Goal: Task Accomplishment & Management: Complete application form

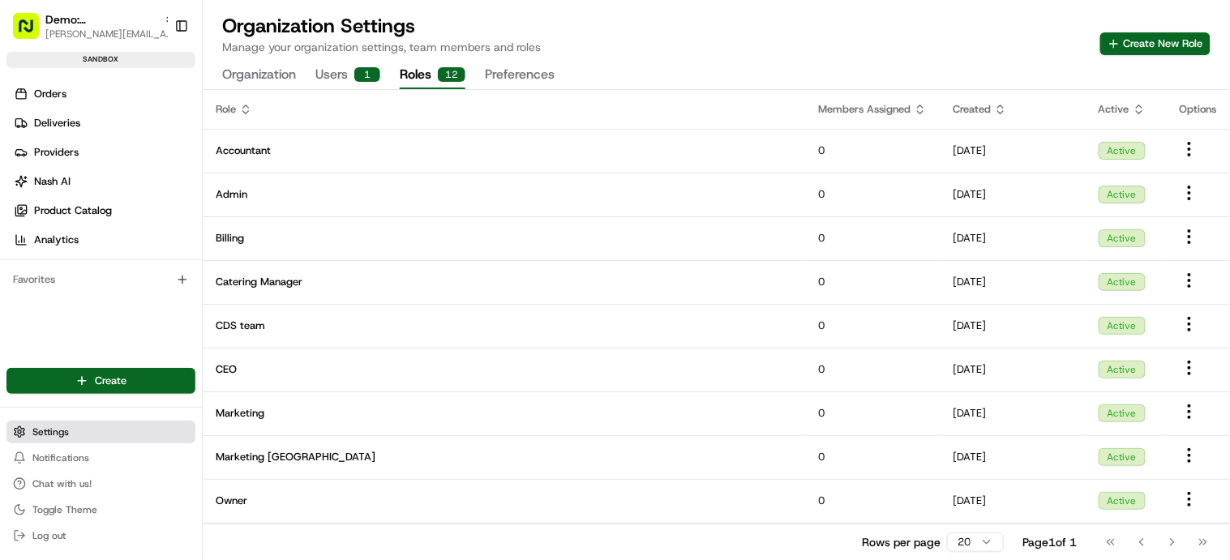
click at [75, 437] on button "Settings" at bounding box center [100, 432] width 189 height 23
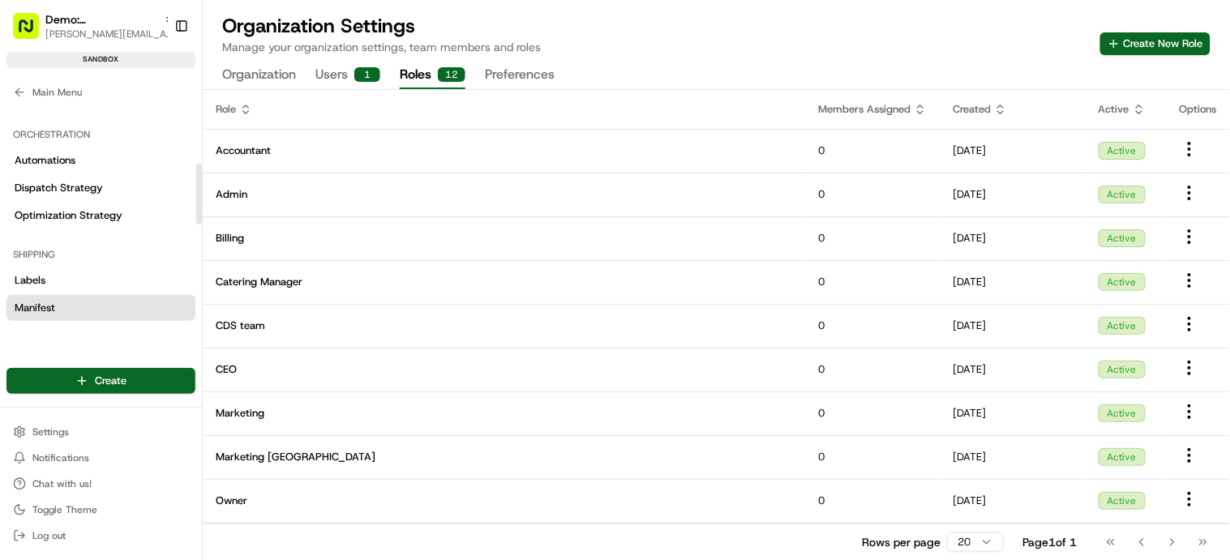
scroll to position [231, 0]
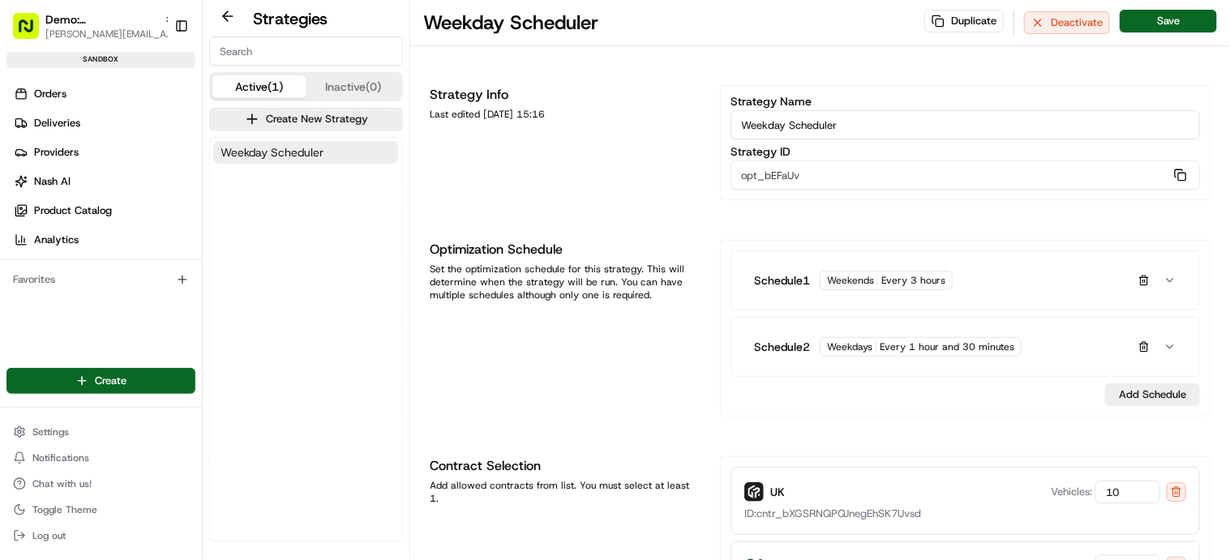
click at [289, 153] on span "Weekday Scheduler" at bounding box center [272, 152] width 103 height 16
click at [292, 149] on span "Weekday Scheduler" at bounding box center [272, 152] width 103 height 16
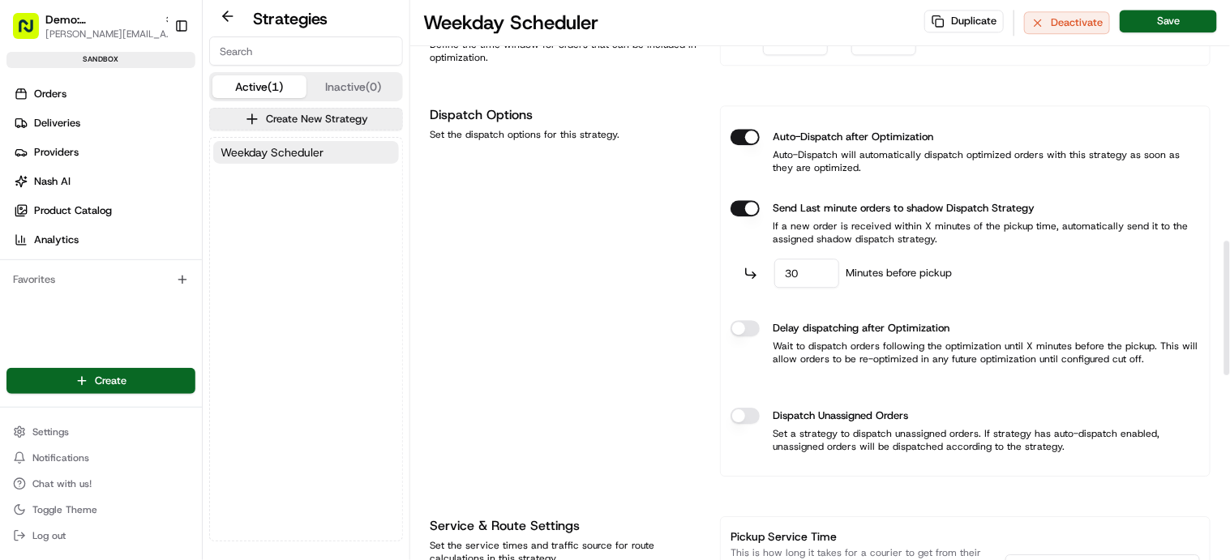
scroll to position [1015, 0]
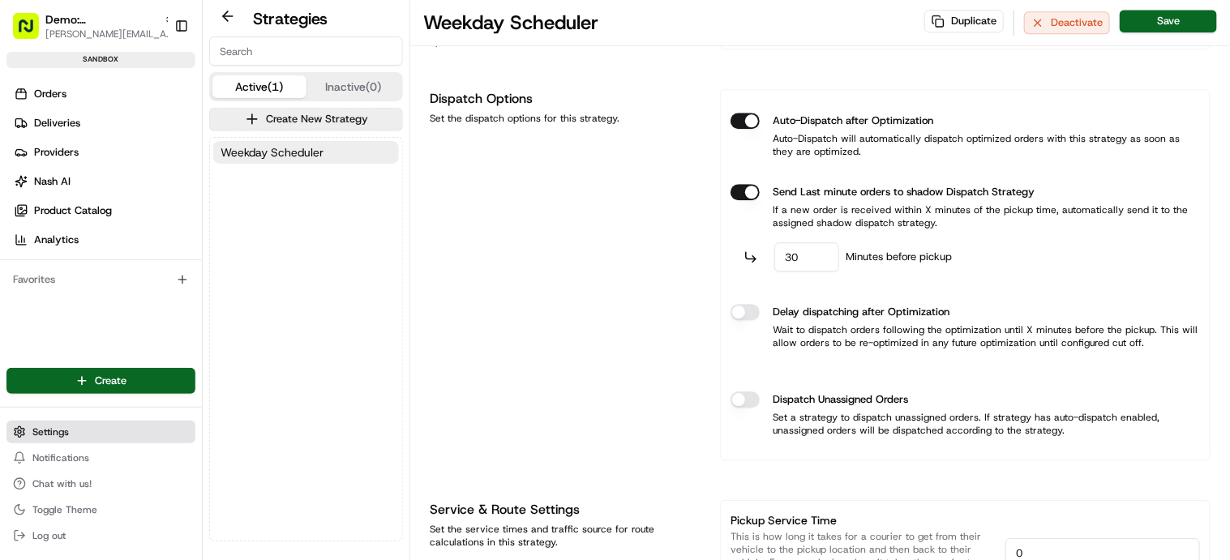
click at [58, 433] on span "Settings" at bounding box center [50, 432] width 36 height 13
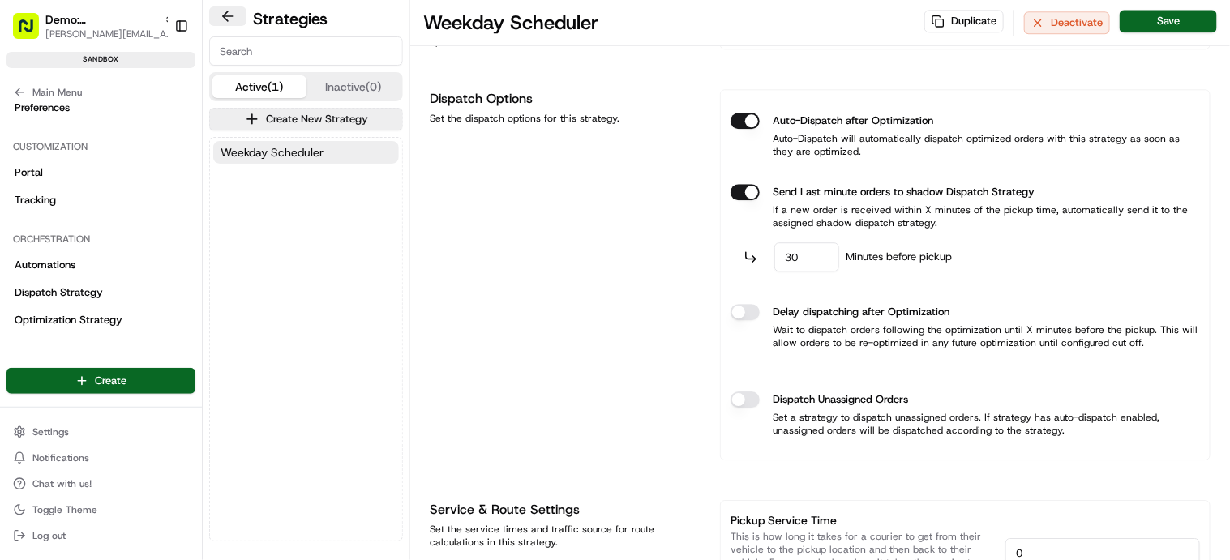
scroll to position [0, 0]
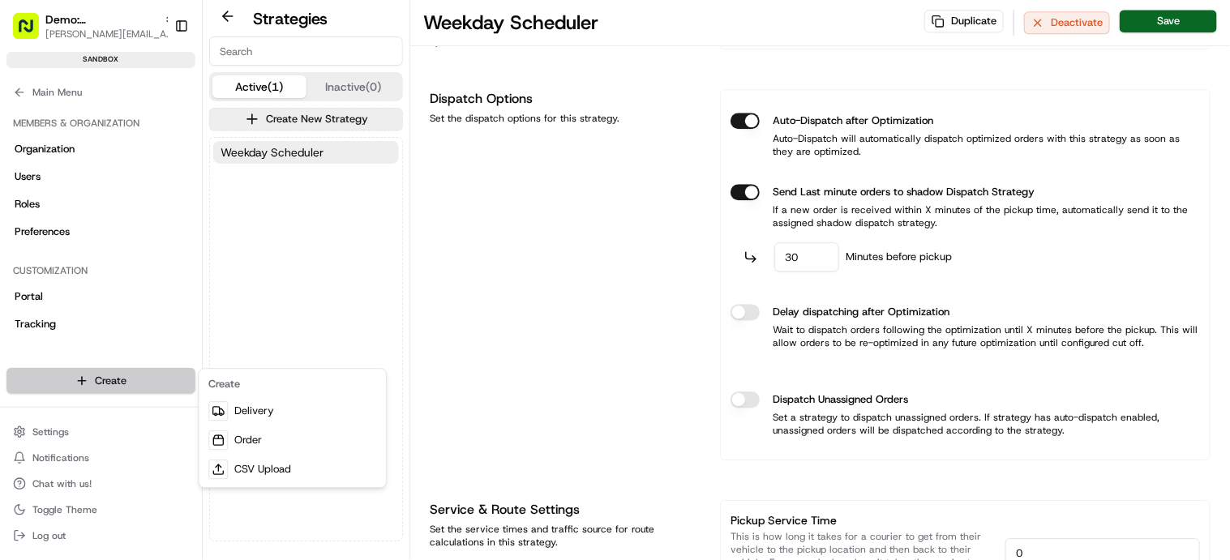
click at [101, 378] on html "Demo: UK patrick.eve@usenash.com Toggle Sidebar sandbox Orders Deliveries Provi…" at bounding box center [615, 280] width 1230 height 560
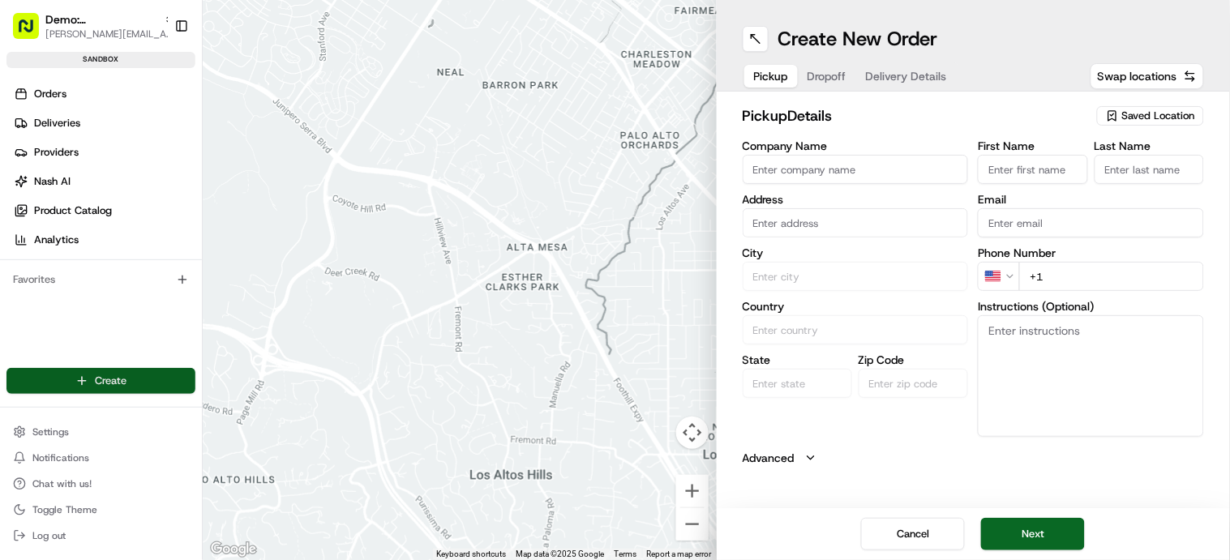
click at [122, 380] on html "Demo: UK [PERSON_NAME][EMAIL_ADDRESS][DOMAIN_NAME] Toggle Sidebar sandbox Order…" at bounding box center [615, 280] width 1230 height 560
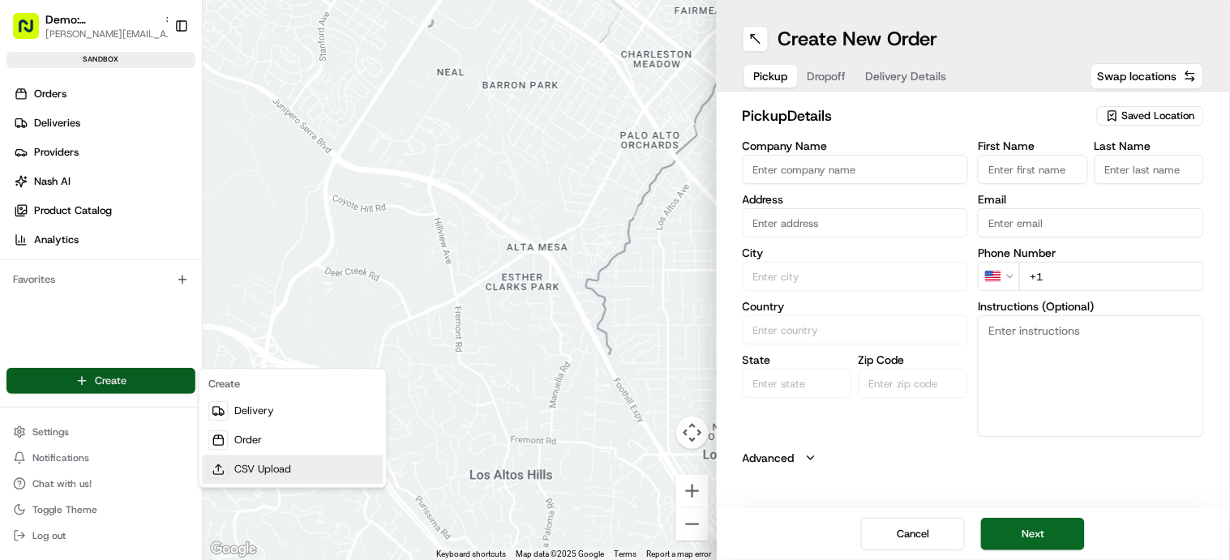
click at [274, 466] on link "CSV Upload" at bounding box center [292, 469] width 181 height 29
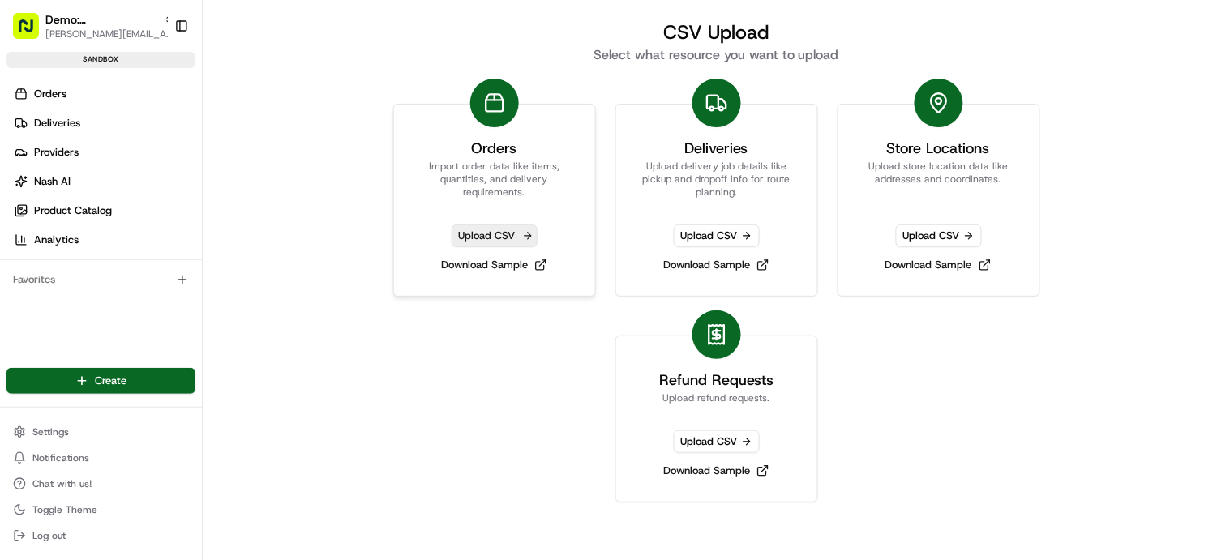
click at [499, 233] on span "Upload CSV" at bounding box center [495, 236] width 86 height 23
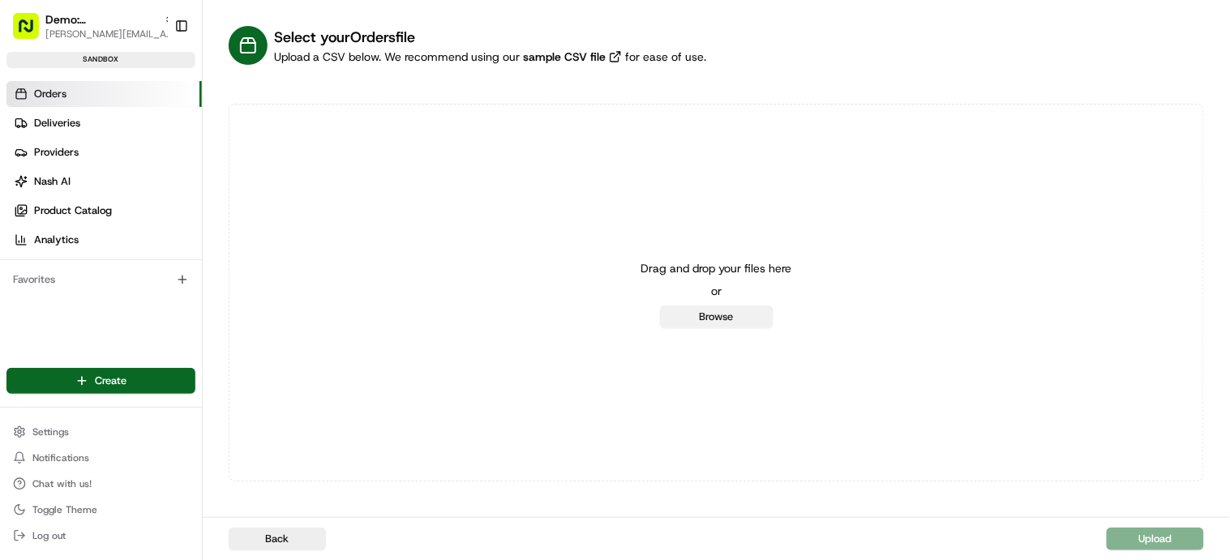
click at [743, 317] on button "Browse" at bounding box center [716, 317] width 113 height 23
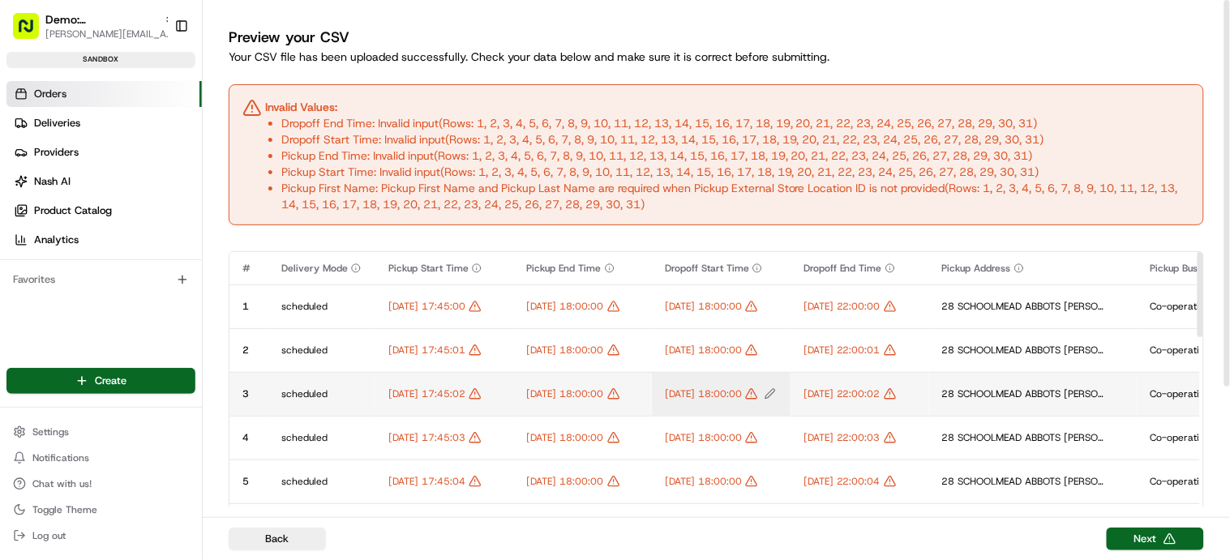
scroll to position [0, 11]
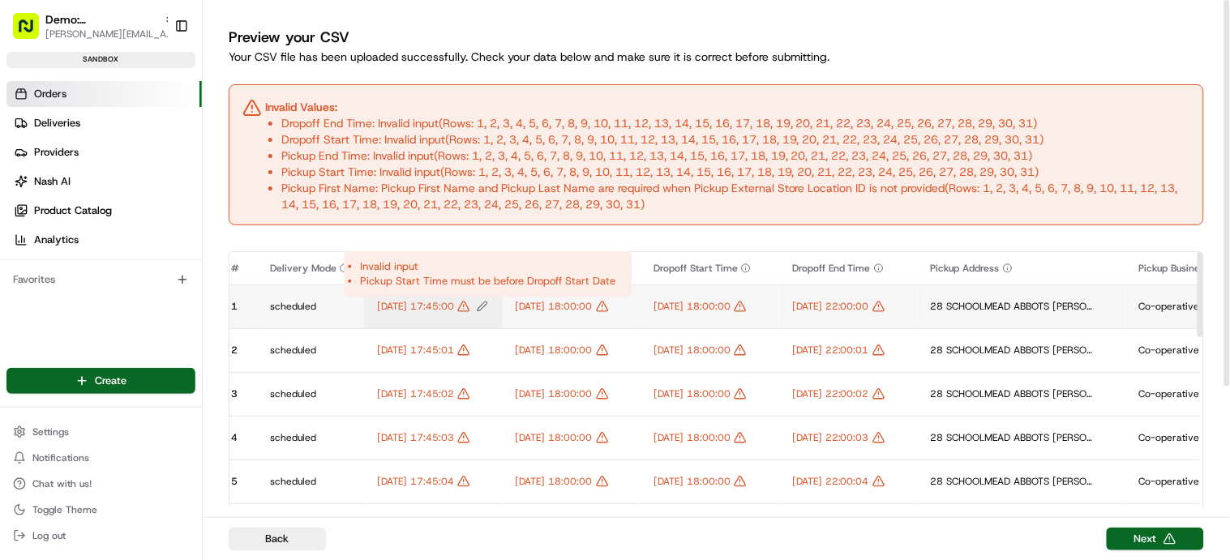
click at [464, 306] on icon "Edit Pickup Start Time value" at bounding box center [464, 306] width 0 height 2
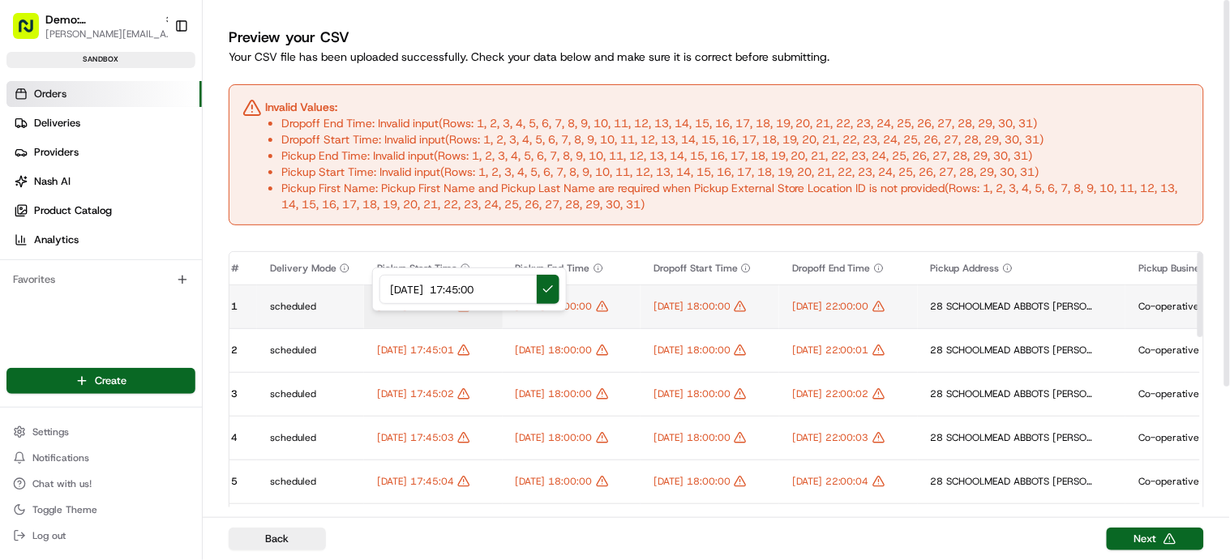
drag, startPoint x: 400, startPoint y: 286, endPoint x: 385, endPoint y: 288, distance: 15.5
click at [383, 287] on input "[DATE] 17:45:00" at bounding box center [469, 289] width 180 height 29
click at [422, 289] on input "21/21/2025 17:45:00" at bounding box center [469, 289] width 180 height 29
type input "[DATE] 17:45:00"
click at [547, 291] on button at bounding box center [548, 289] width 23 height 29
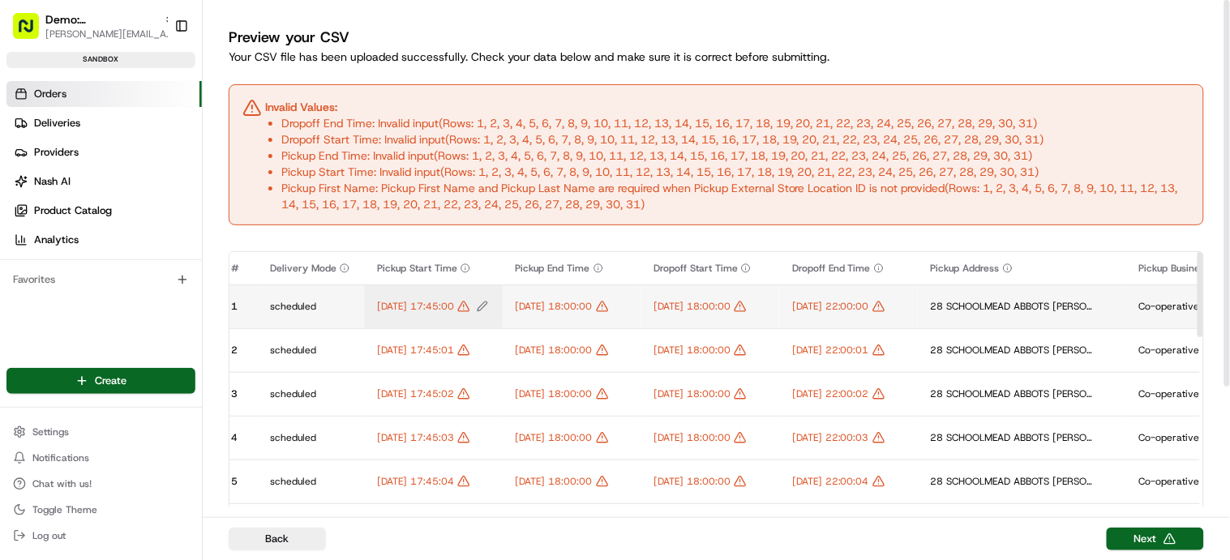
click at [408, 307] on span "[DATE] 17:45:00" at bounding box center [415, 306] width 77 height 13
click at [518, 291] on input "[DATE] 17:45:00" at bounding box center [469, 289] width 180 height 29
type input "[DATE] 17:45"
click at [439, 311] on span "[DATE] 17:45" at bounding box center [408, 306] width 62 height 13
click at [501, 330] on div at bounding box center [615, 280] width 1230 height 560
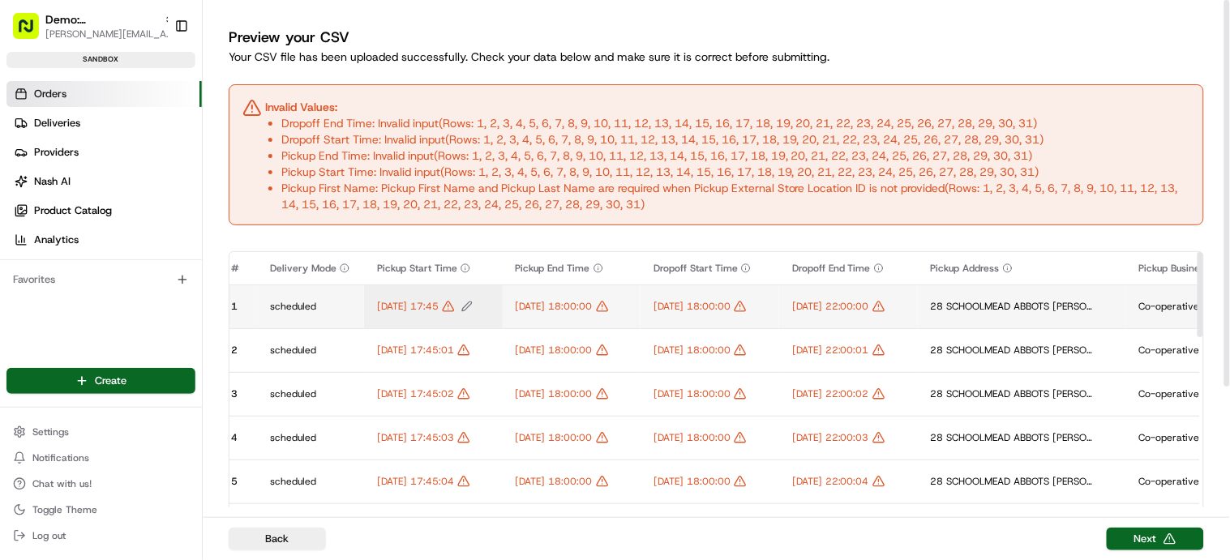
click at [410, 305] on span "[DATE] 17:45" at bounding box center [408, 306] width 62 height 13
click at [419, 290] on input "[DATE] 17:45" at bounding box center [469, 289] width 180 height 29
type input "[DATE] 17:45"
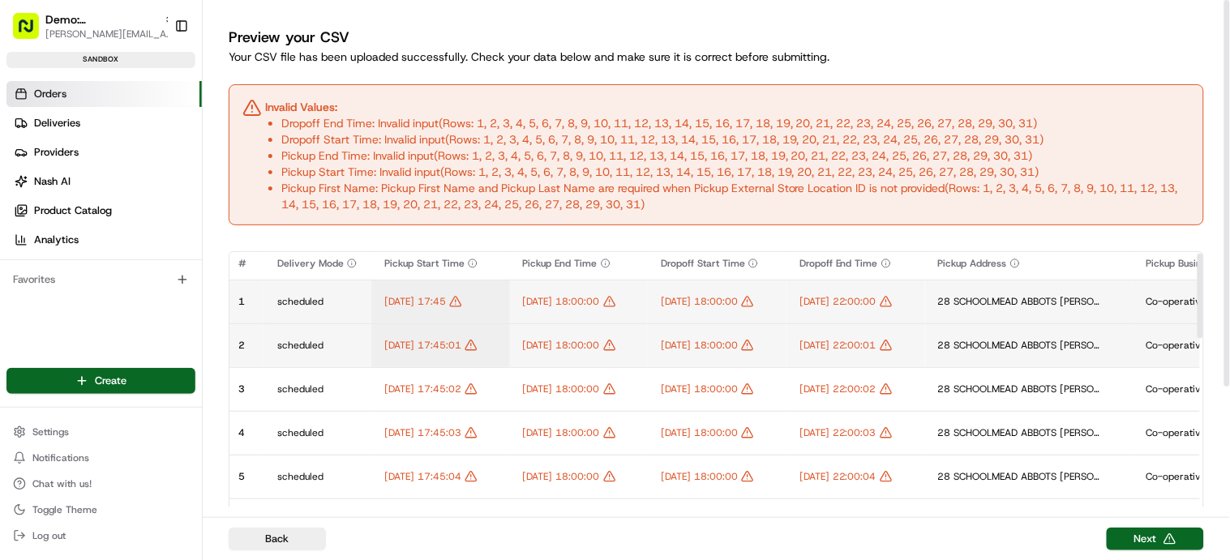
scroll to position [6, 4]
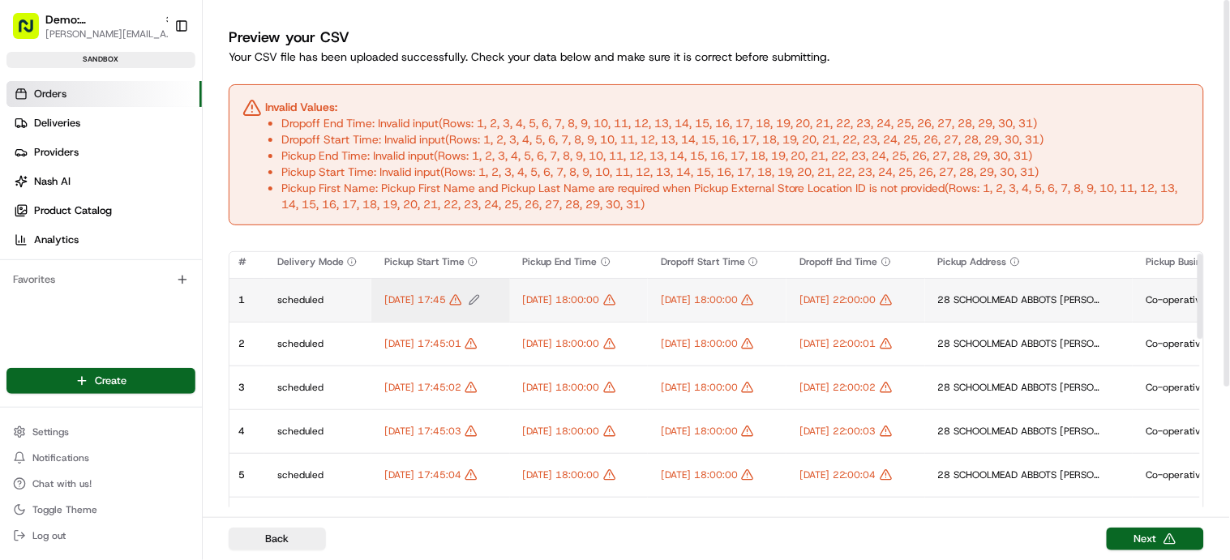
click at [434, 297] on span "[DATE] 17:45" at bounding box center [415, 299] width 62 height 13
click at [506, 317] on div at bounding box center [615, 280] width 1230 height 560
click at [738, 300] on span "[DATE] 18:00:00" at bounding box center [699, 299] width 77 height 13
type input "[DATE] 18:00"
click at [739, 299] on icon "Edit Dropoff Start Time value" at bounding box center [732, 299] width 13 height 13
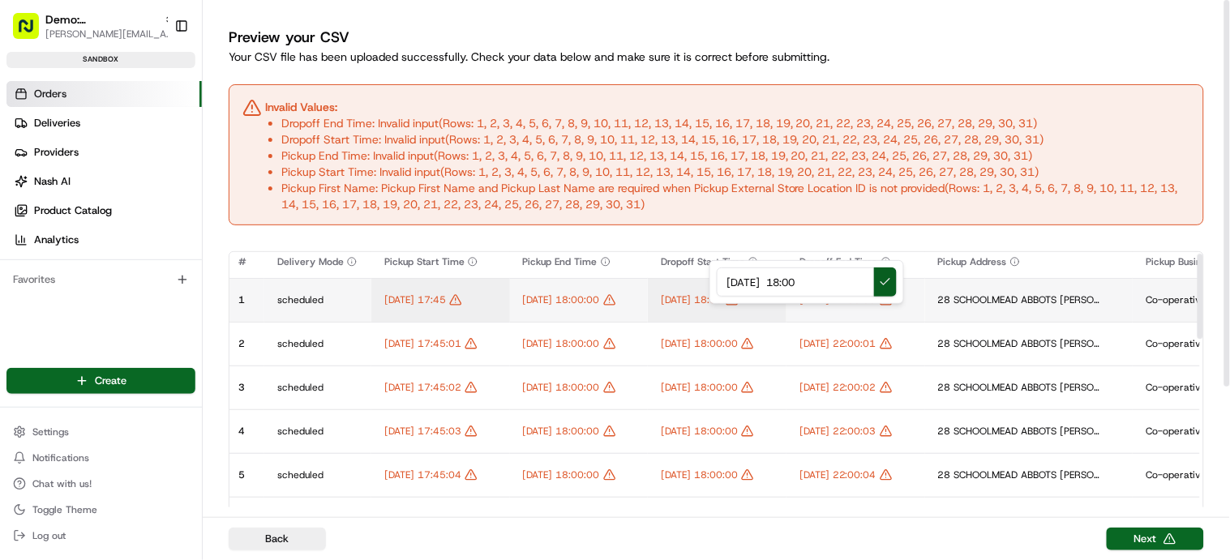
click at [889, 284] on button at bounding box center [885, 282] width 23 height 29
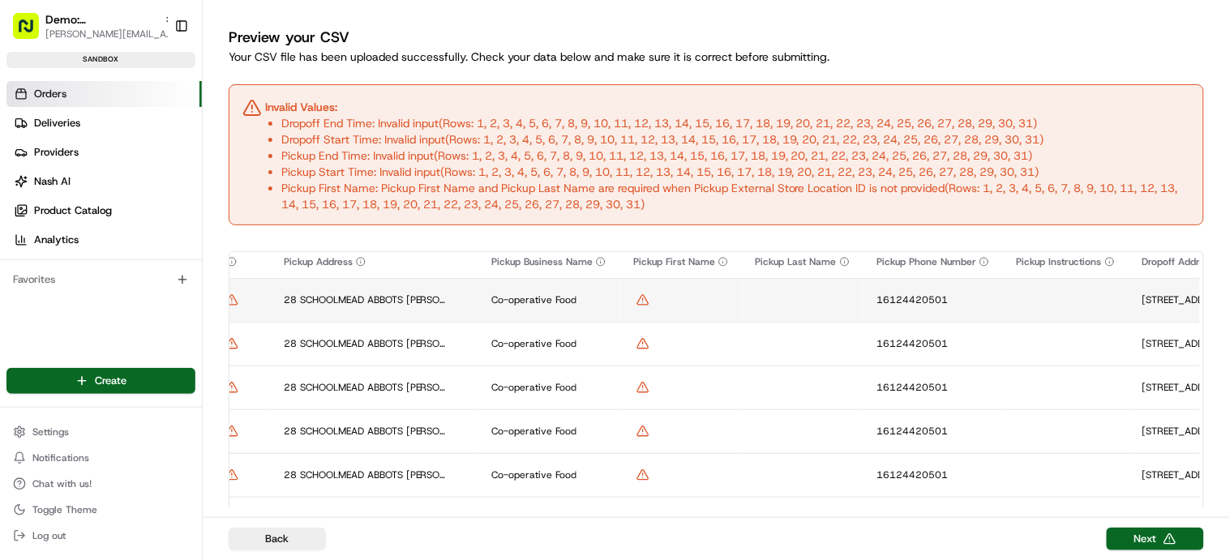
scroll to position [6, 673]
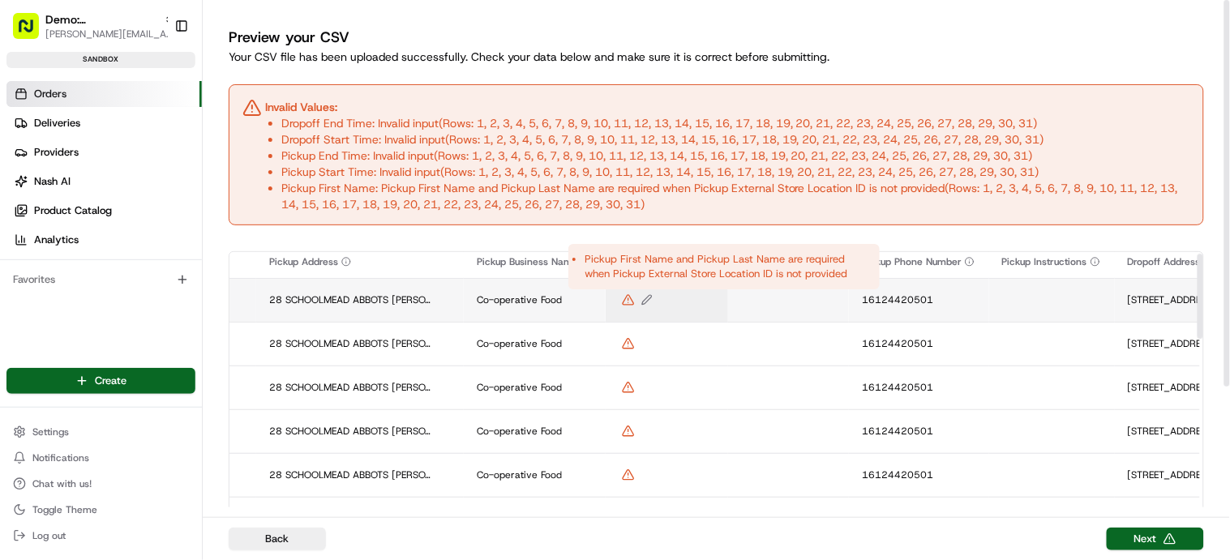
click at [635, 302] on icon "Edit Pickup First Name value" at bounding box center [628, 299] width 13 height 13
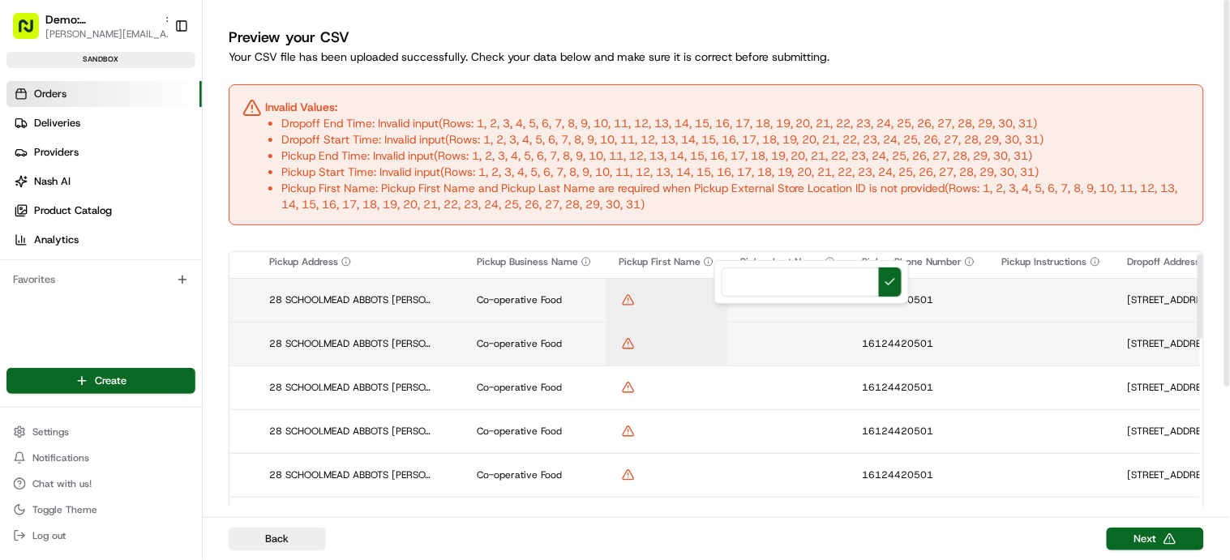
click at [770, 323] on div at bounding box center [615, 280] width 1230 height 560
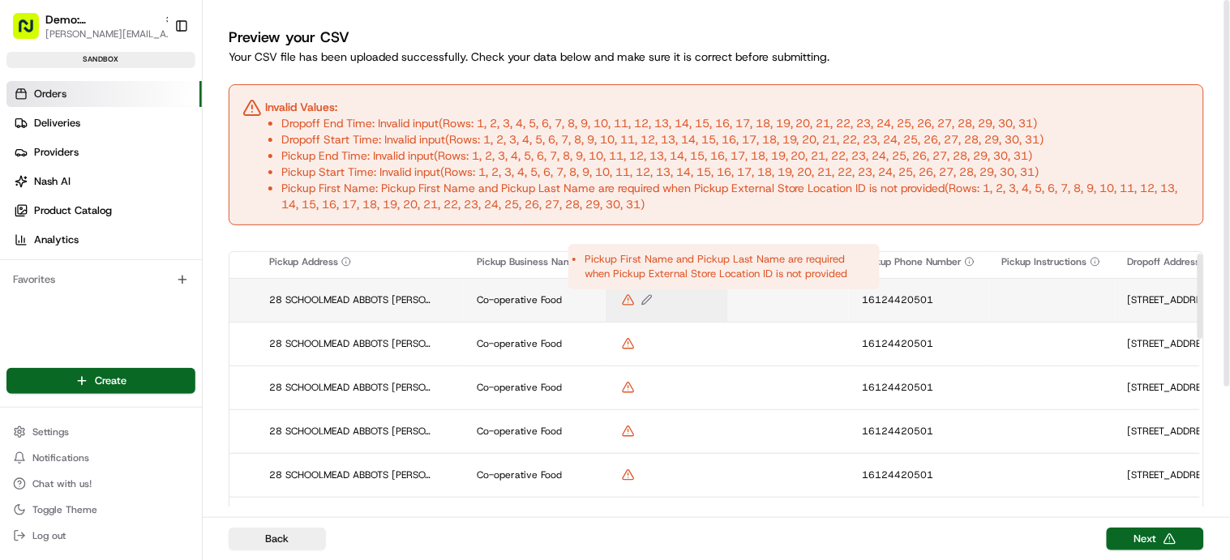
click at [635, 301] on icon "Edit Pickup First Name value" at bounding box center [628, 299] width 13 height 13
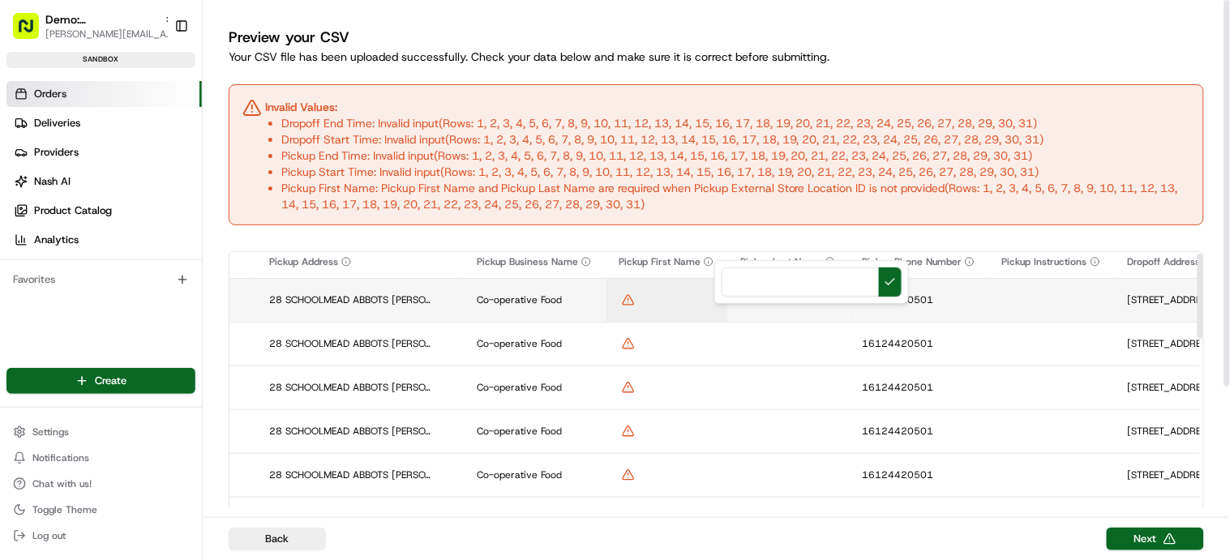
click at [726, 301] on div at bounding box center [811, 282] width 195 height 44
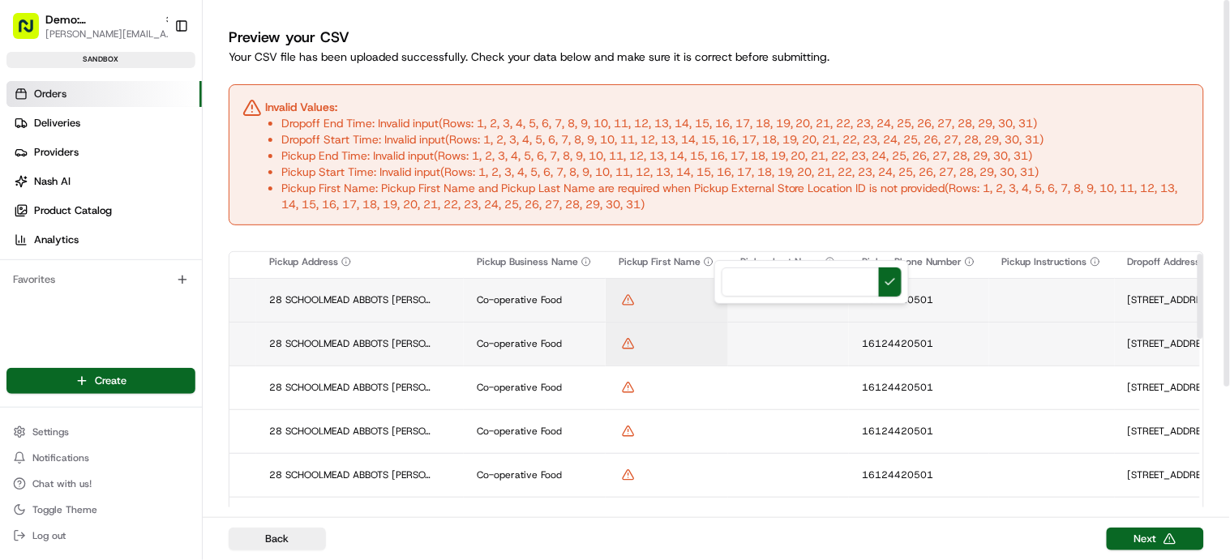
click at [752, 331] on div at bounding box center [615, 280] width 1230 height 560
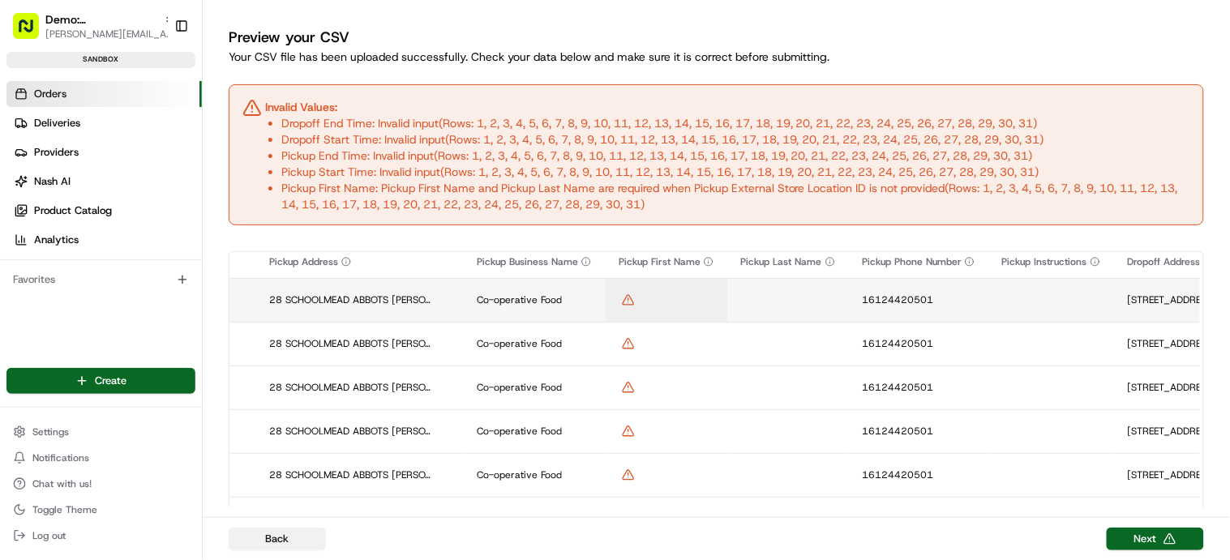
click at [281, 539] on button "Back" at bounding box center [277, 539] width 97 height 23
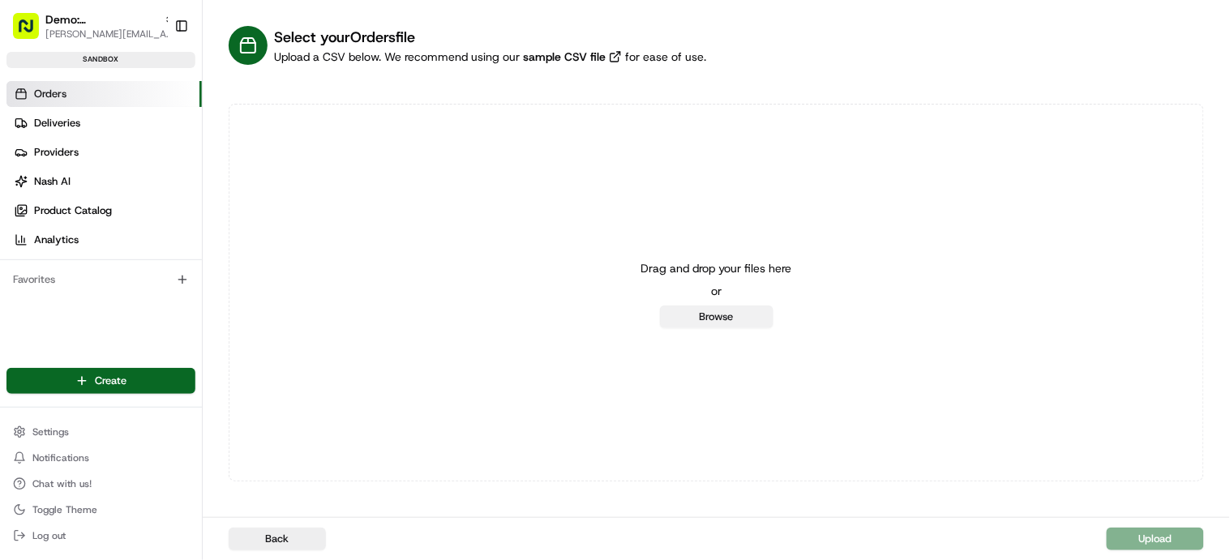
click at [729, 313] on button "Browse" at bounding box center [716, 317] width 113 height 23
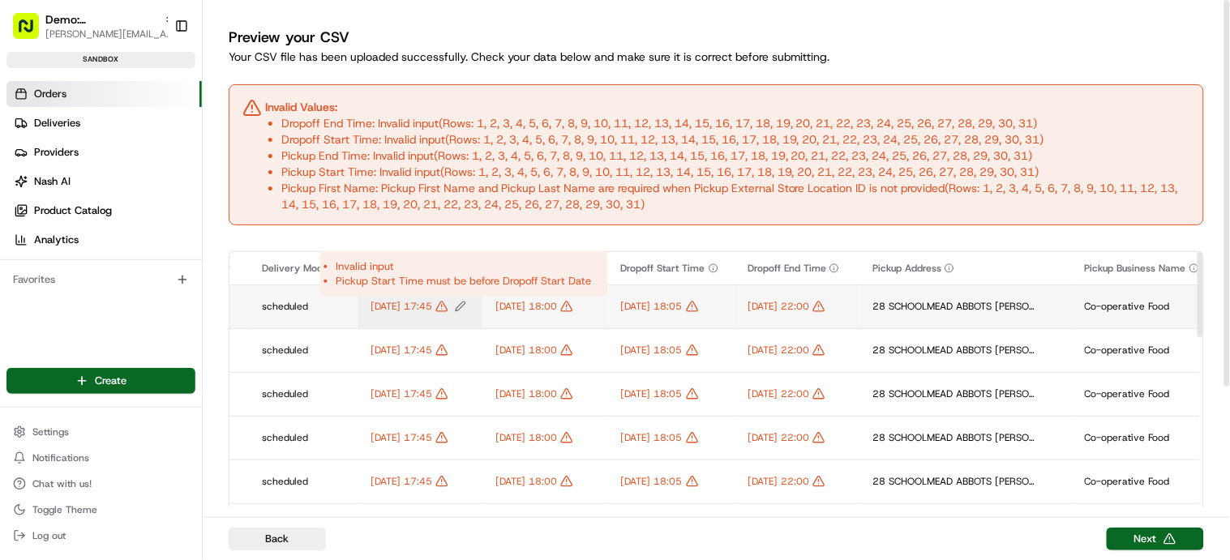
scroll to position [0, 21]
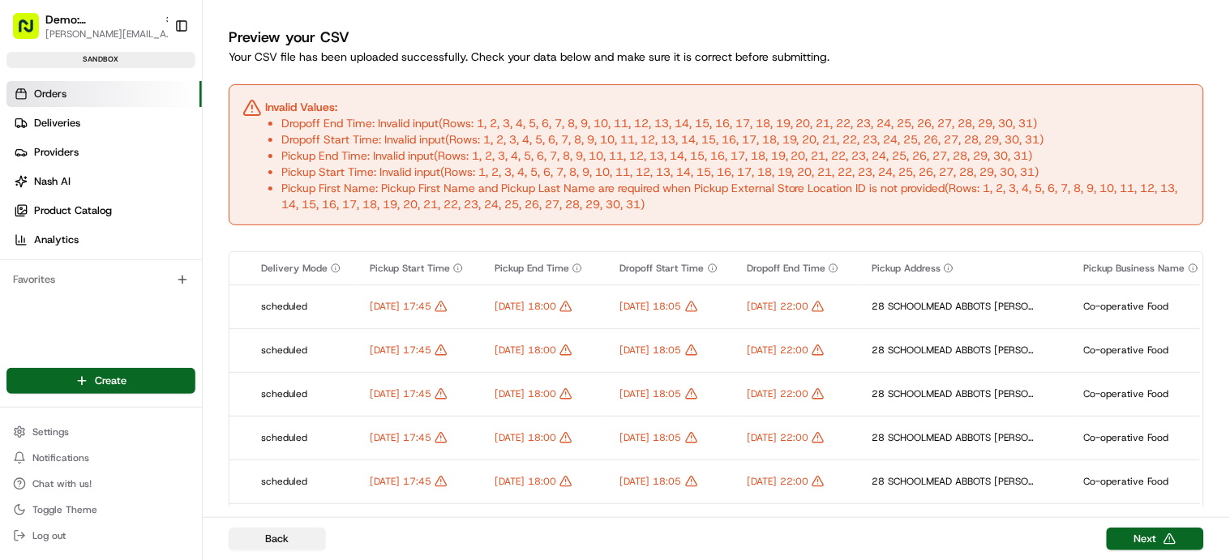
click at [272, 538] on button "Back" at bounding box center [277, 539] width 97 height 23
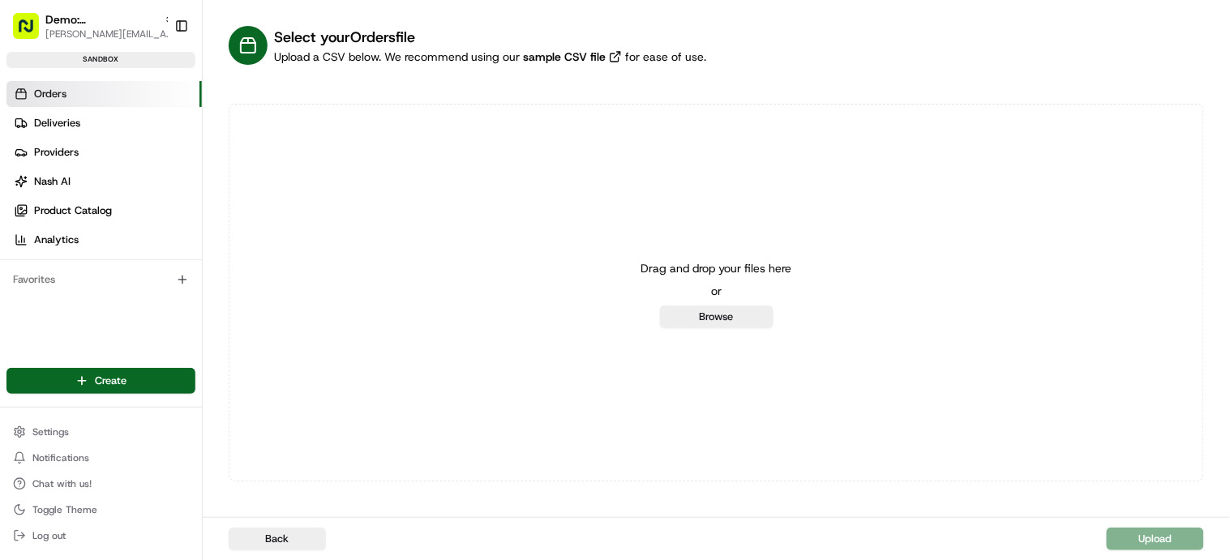
click at [733, 302] on div "Drag and drop your files here or Browse" at bounding box center [716, 292] width 151 height 71
click at [733, 315] on button "Browse" at bounding box center [716, 317] width 113 height 23
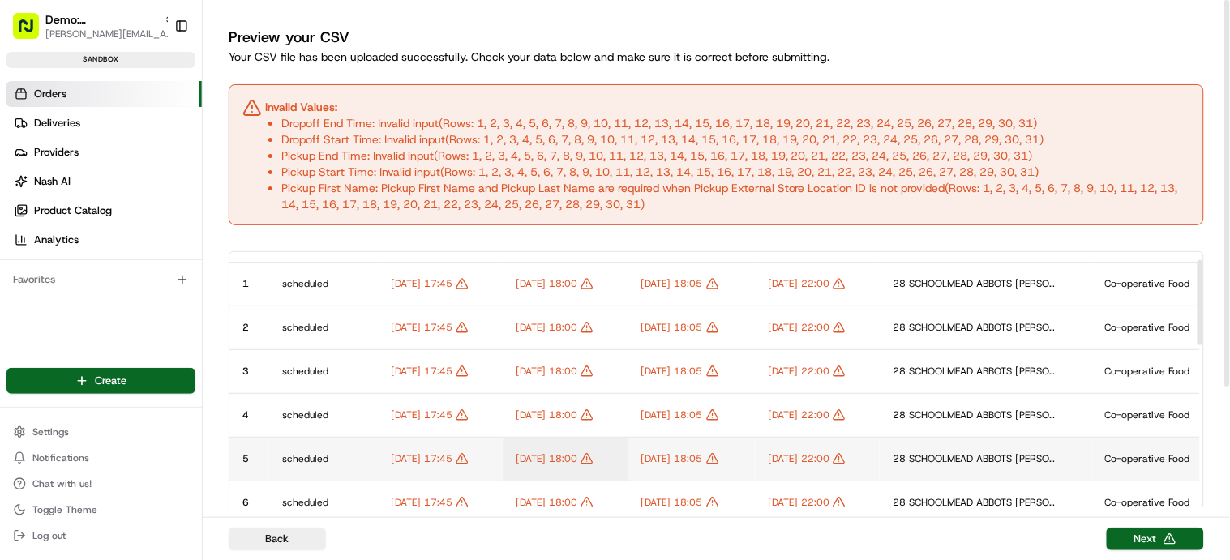
scroll to position [0, 0]
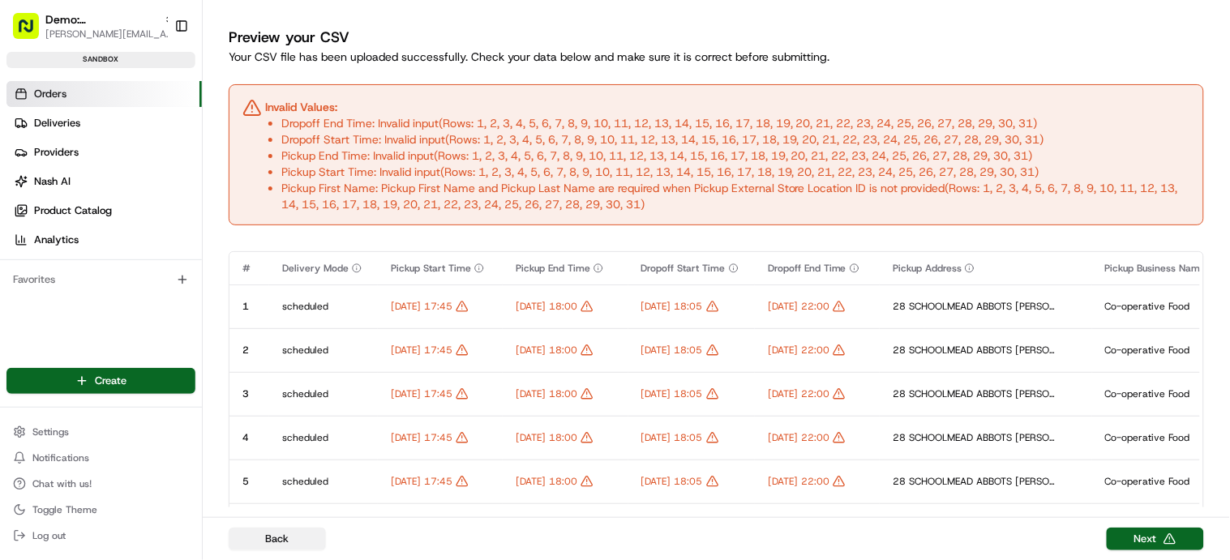
click at [280, 538] on button "Back" at bounding box center [277, 539] width 97 height 23
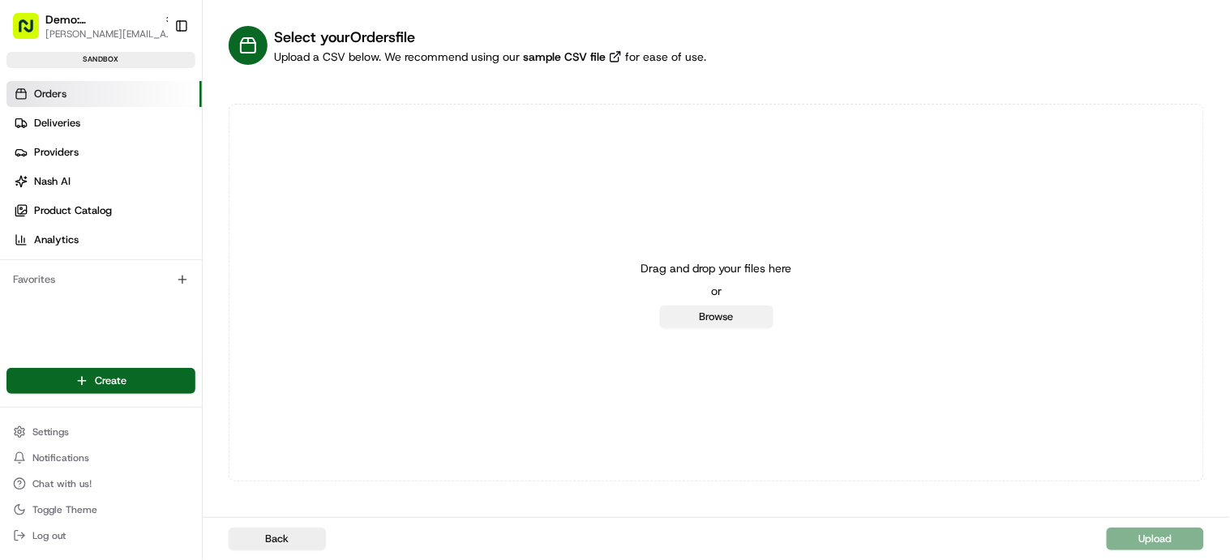
click at [733, 316] on button "Browse" at bounding box center [716, 317] width 113 height 23
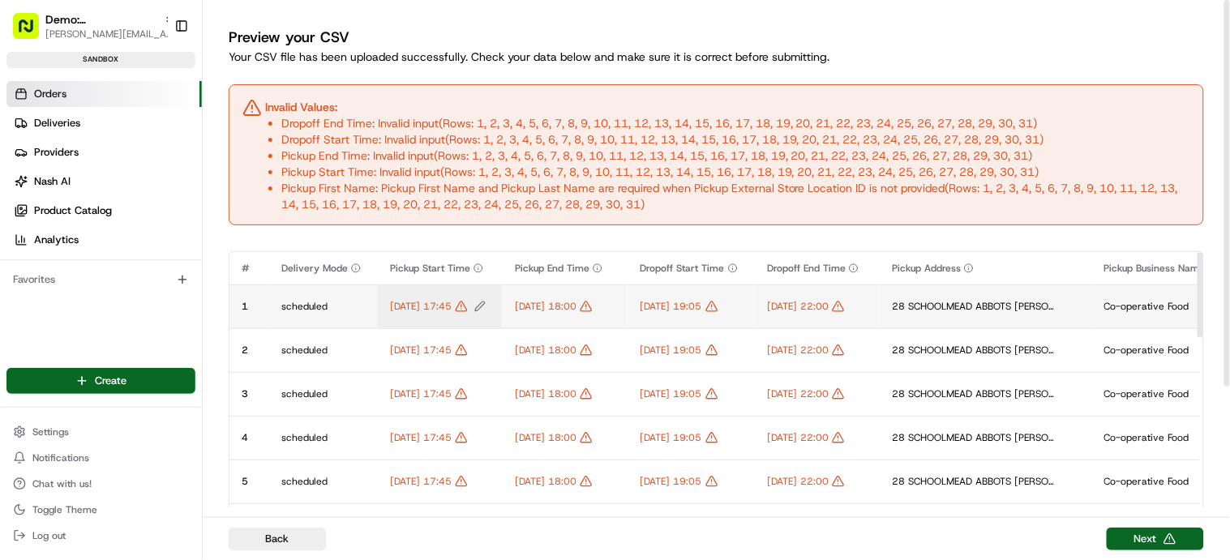
scroll to position [2, 0]
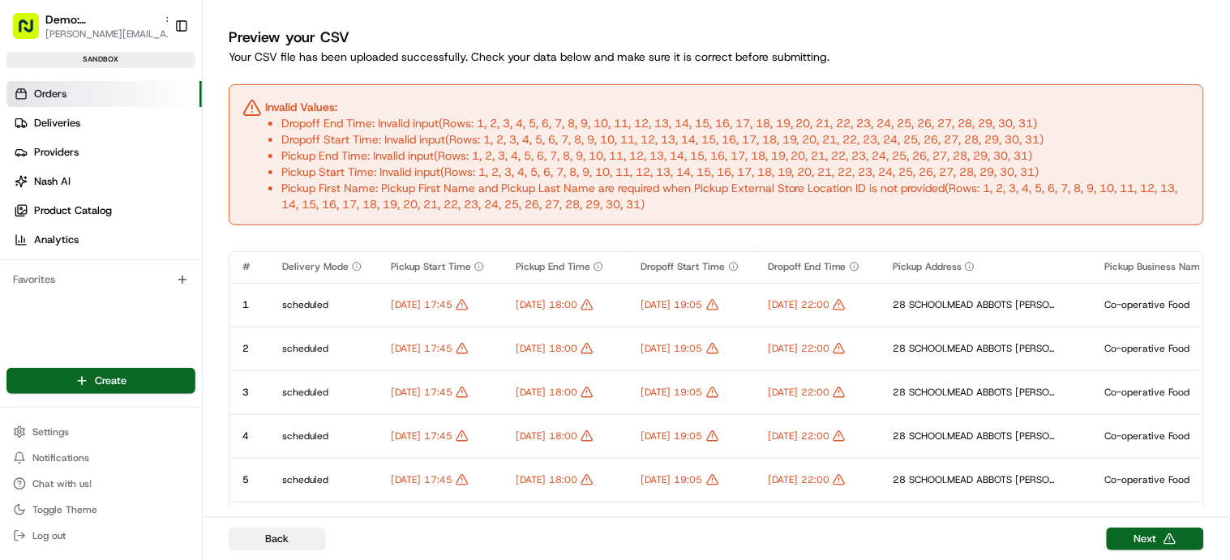
click at [269, 541] on button "Back" at bounding box center [277, 539] width 97 height 23
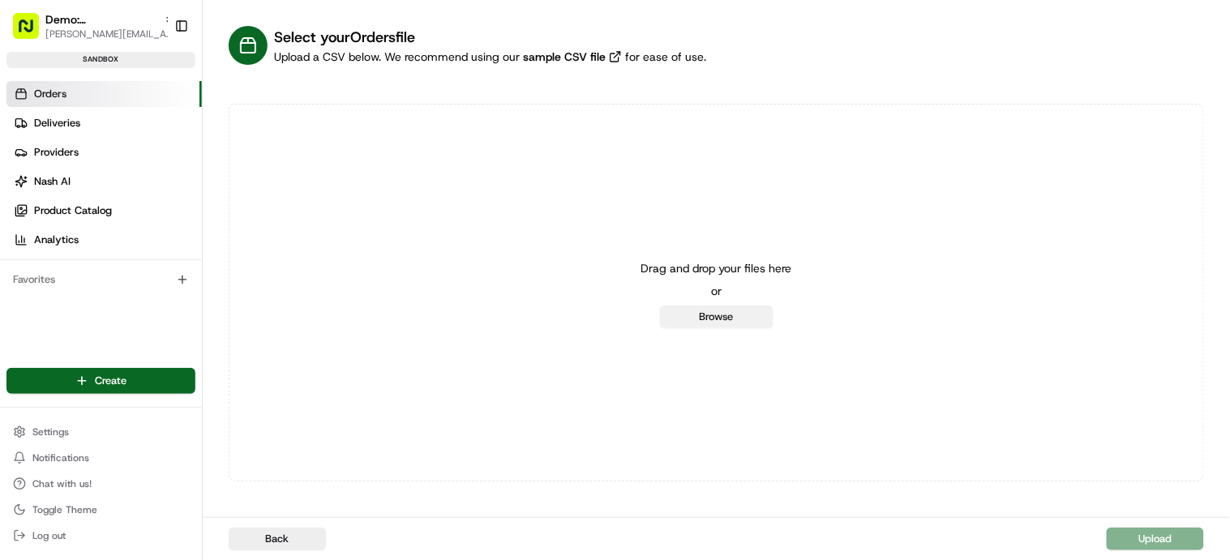
click at [731, 319] on button "Browse" at bounding box center [716, 317] width 113 height 23
